Goal: Register for event/course

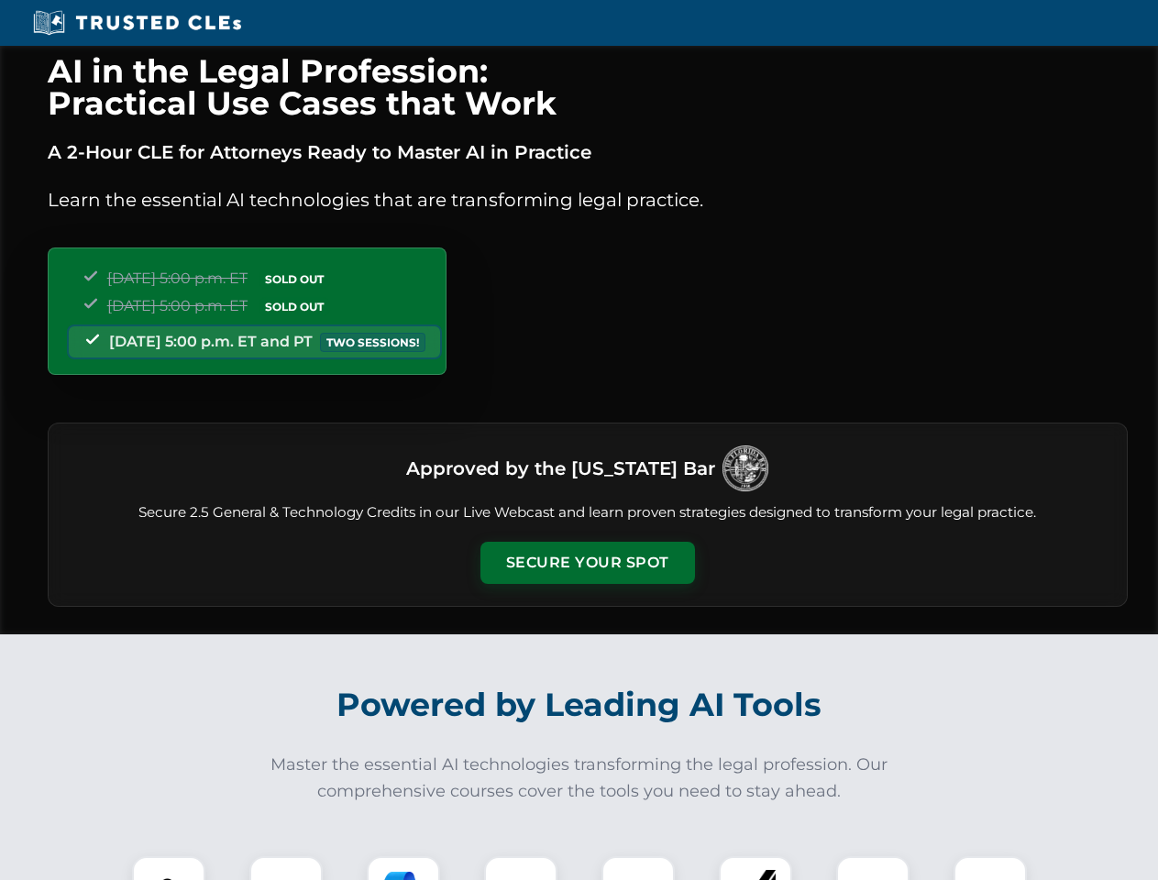
click at [587, 563] on button "Secure Your Spot" at bounding box center [587, 563] width 215 height 42
click at [169, 868] on img at bounding box center [168, 892] width 53 height 53
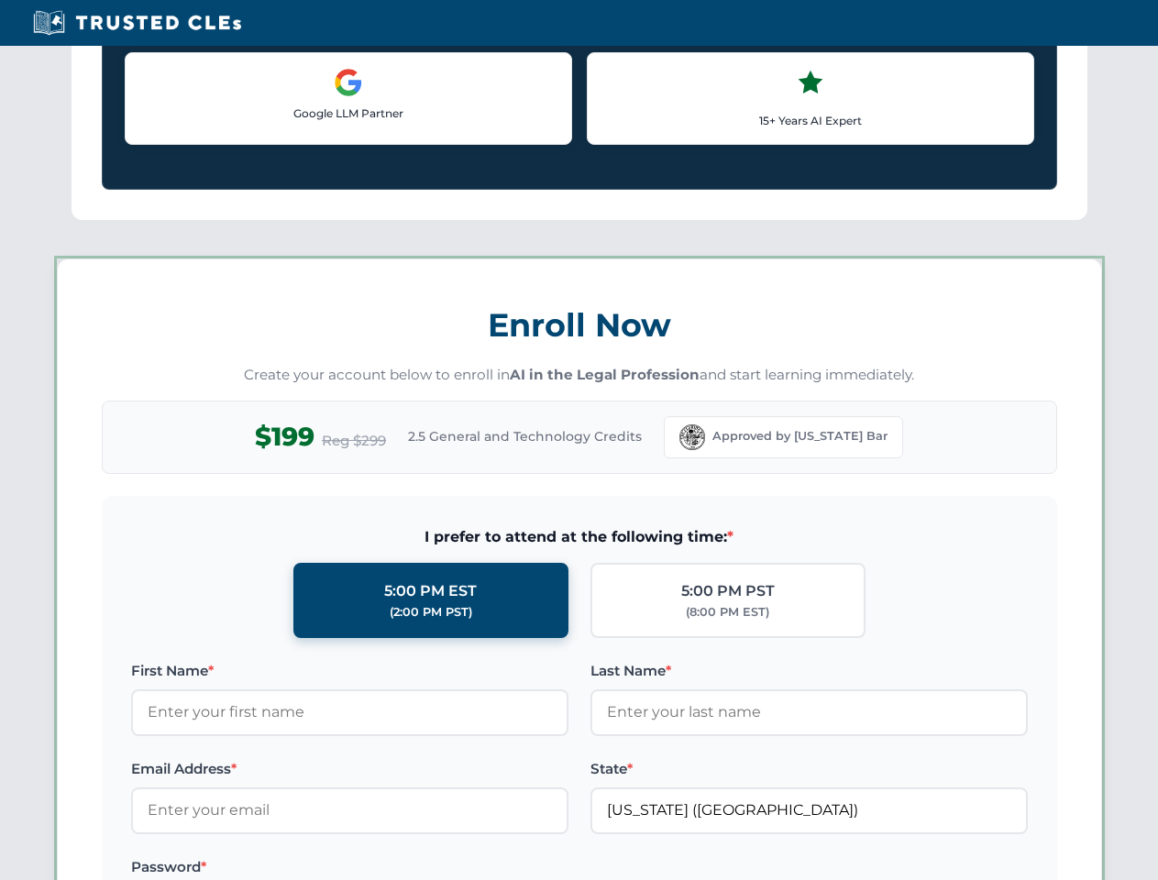
click at [403, 868] on label "Password *" at bounding box center [349, 867] width 437 height 22
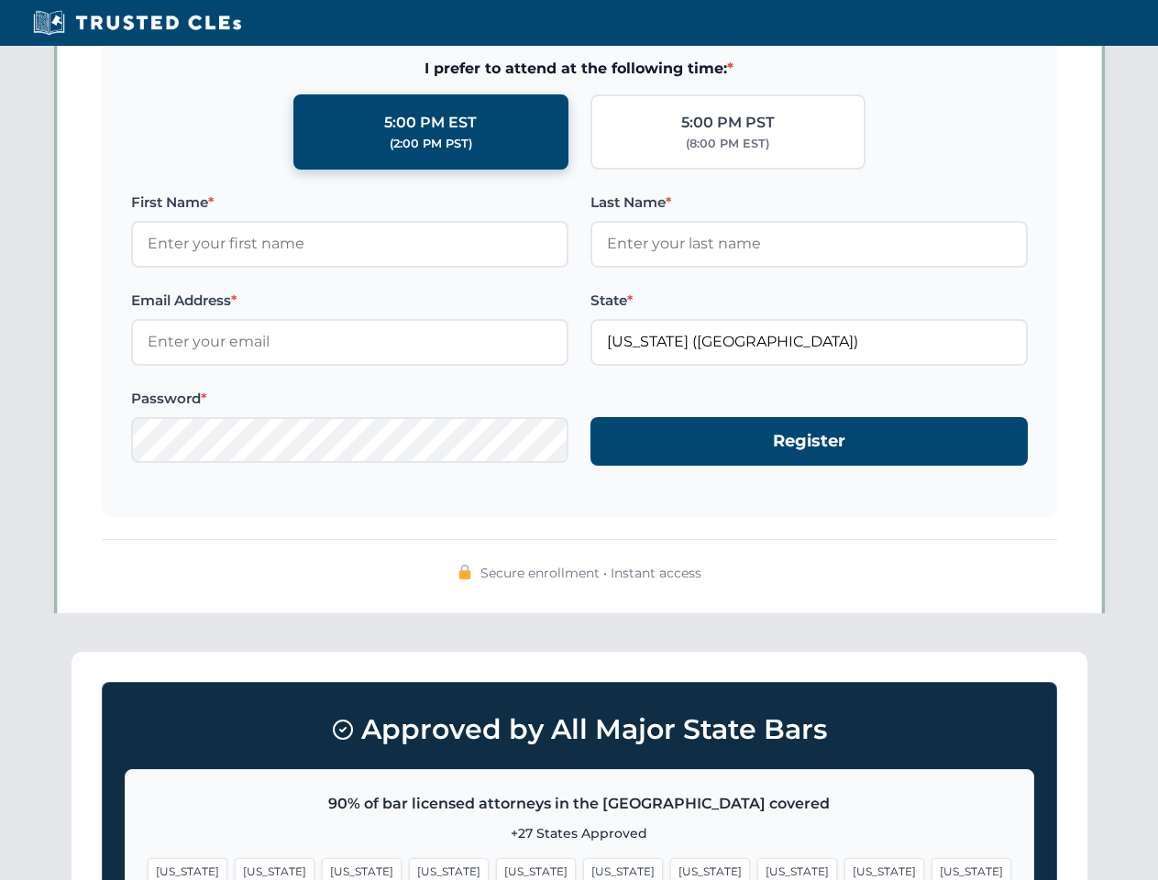
click at [844, 868] on span "[US_STATE]" at bounding box center [884, 871] width 80 height 27
